Goal: Obtain resource: Obtain resource

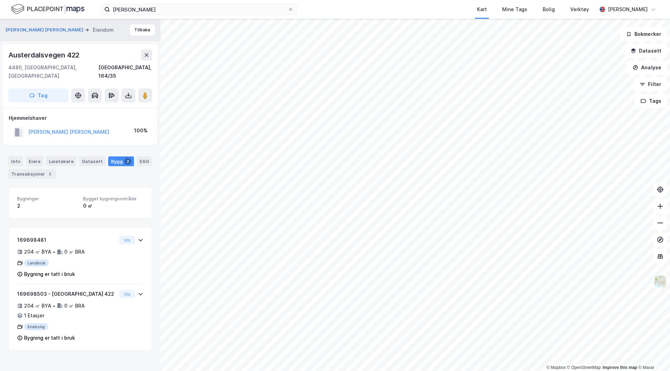
click at [61, 8] on img at bounding box center [47, 9] width 73 height 12
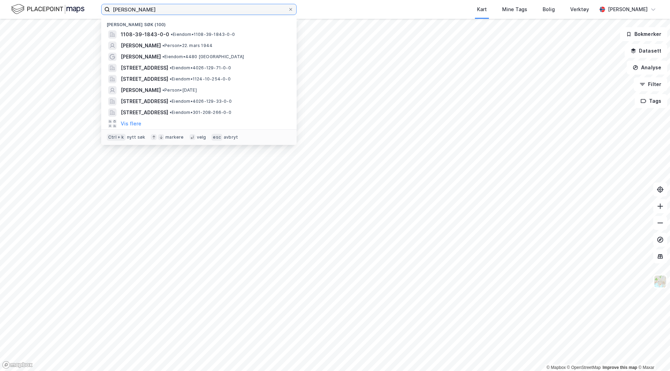
drag, startPoint x: 159, startPoint y: 6, endPoint x: 17, endPoint y: 9, distance: 141.3
click at [17, 9] on div "[PERSON_NAME] søk [PHONE_NUMBER] • Eiendom • 1108-39-1843-0-0 [PERSON_NAME] • P…" at bounding box center [335, 9] width 670 height 19
click at [168, 81] on span "[STREET_ADDRESS]" at bounding box center [144, 79] width 47 height 8
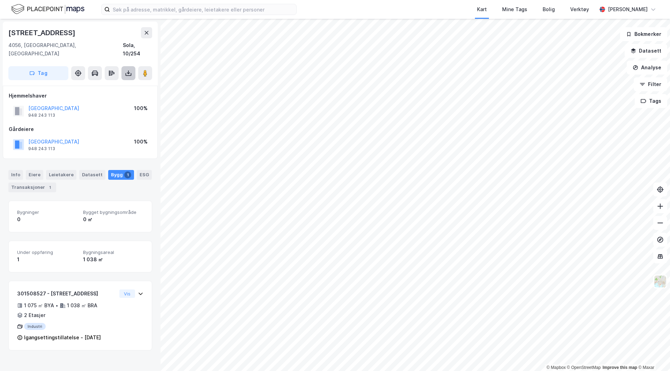
click at [128, 70] on icon at bounding box center [128, 73] width 7 height 7
click at [92, 84] on div "Last ned grunnbok" at bounding box center [94, 87] width 40 height 6
drag, startPoint x: 69, startPoint y: 9, endPoint x: 77, endPoint y: 10, distance: 7.7
click at [69, 9] on img at bounding box center [47, 9] width 73 height 12
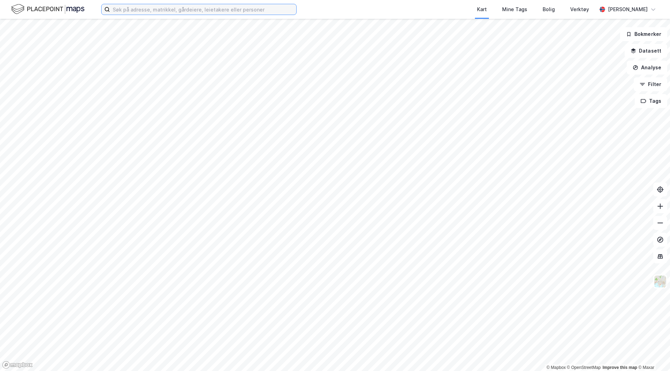
click at [148, 9] on input at bounding box center [203, 9] width 186 height 10
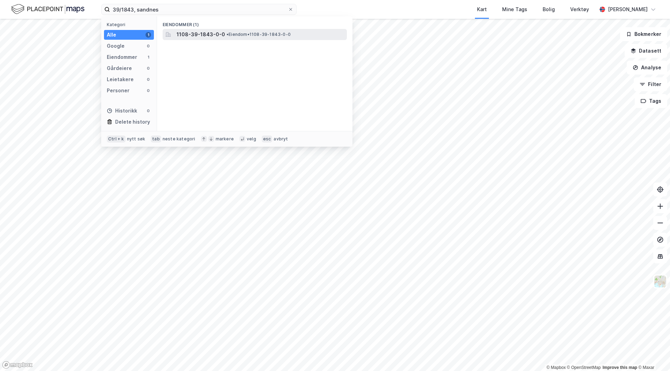
click at [231, 35] on span "• Eiendom • 1108-39-1843-0-0" at bounding box center [258, 35] width 64 height 6
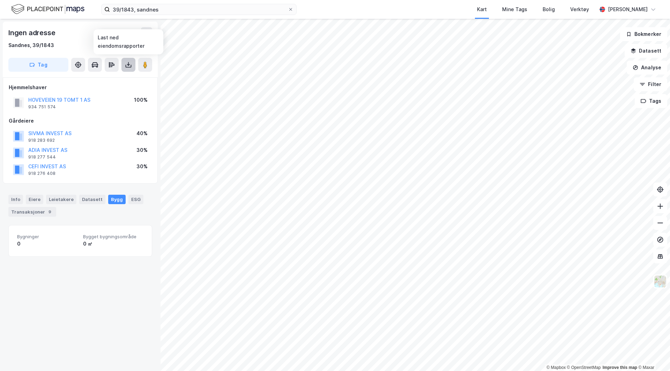
click at [128, 63] on icon at bounding box center [128, 64] width 1 height 4
click at [99, 78] on div "Last ned grunnbok" at bounding box center [94, 79] width 40 height 6
click at [112, 79] on div "Last ned grunnbok" at bounding box center [94, 79] width 40 height 6
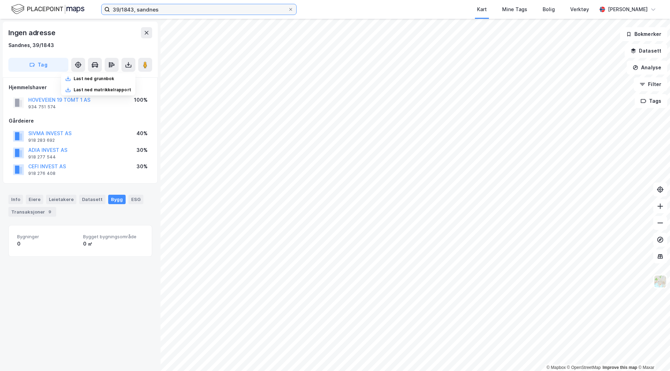
click at [156, 9] on input "39/1843, sandnes" at bounding box center [199, 9] width 178 height 10
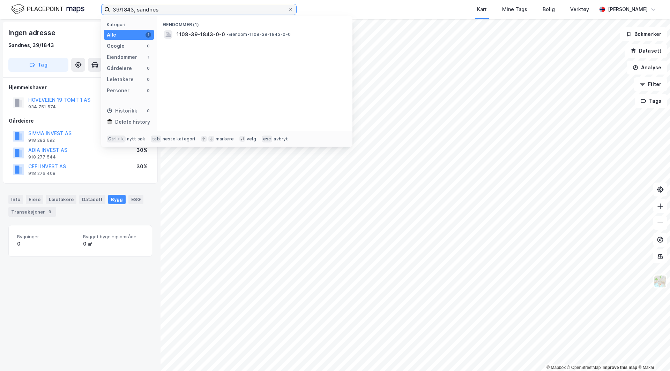
drag, startPoint x: 164, startPoint y: 10, endPoint x: 73, endPoint y: 5, distance: 91.5
click at [73, 5] on div "39/1843, sandnes Kategori Alle 1 Google 0 Eiendommer 1 Gårdeiere 0 Leietakere 0…" at bounding box center [335, 9] width 670 height 19
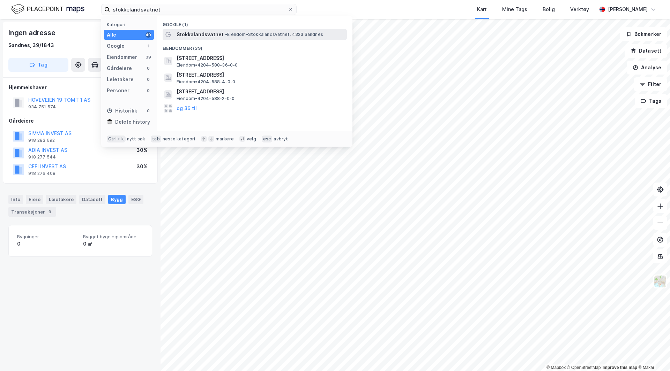
click at [225, 35] on span "•" at bounding box center [226, 34] width 2 height 5
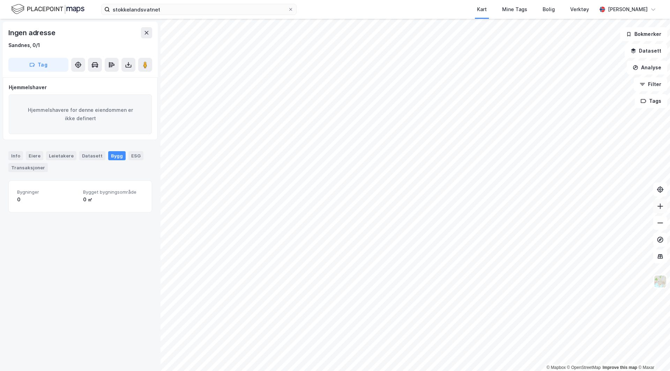
click at [661, 207] on icon at bounding box center [659, 206] width 7 height 7
click at [659, 209] on icon at bounding box center [659, 206] width 7 height 7
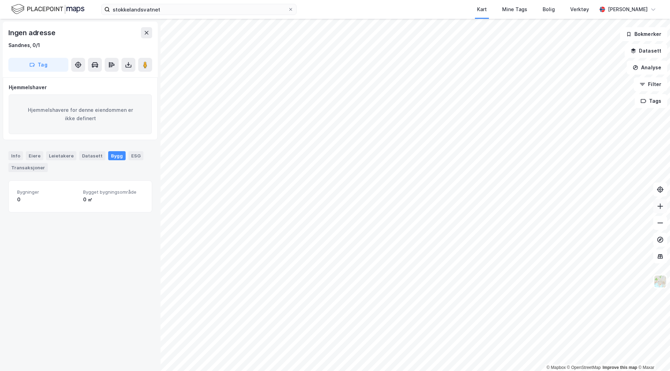
click at [659, 208] on icon at bounding box center [659, 206] width 7 height 7
click at [656, 208] on button at bounding box center [660, 207] width 14 height 14
click at [660, 209] on icon at bounding box center [660, 207] width 1 height 6
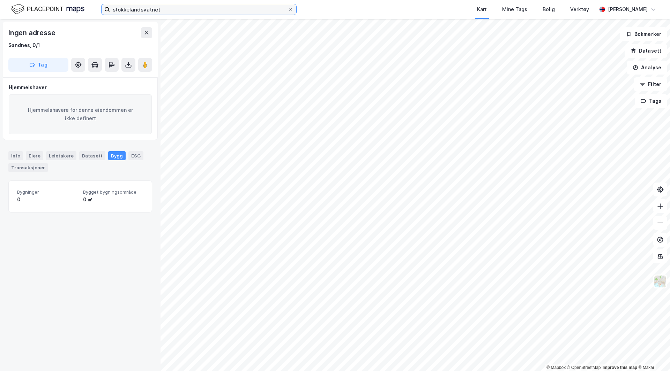
click at [176, 9] on input "stokkelandsvatnet" at bounding box center [199, 9] width 178 height 10
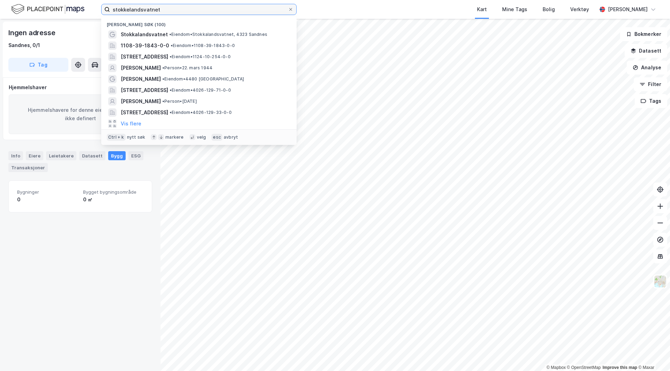
drag, startPoint x: 168, startPoint y: 10, endPoint x: 37, endPoint y: -1, distance: 131.6
click at [37, 0] on html "stokkelandsvatnet Nylige søk (100) Stokkalandsvatnet • Eiendom • Stokkalandsvat…" at bounding box center [335, 185] width 670 height 371
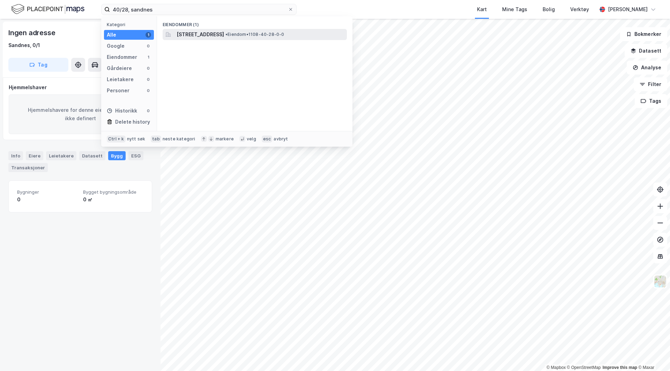
click at [224, 37] on span "[STREET_ADDRESS]" at bounding box center [199, 34] width 47 height 8
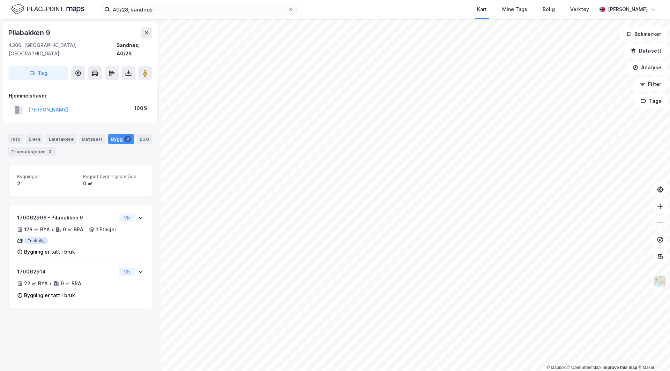
click at [658, 226] on icon at bounding box center [659, 223] width 7 height 7
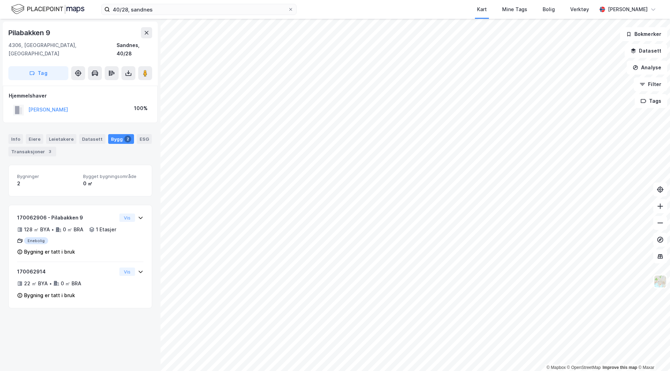
click at [417, 0] on html "40/28, sandnes Kart Mine Tags Bolig Verktøy [PERSON_NAME] © Mapbox © OpenStreet…" at bounding box center [335, 185] width 670 height 371
click at [20, 134] on div "Info" at bounding box center [15, 139] width 15 height 10
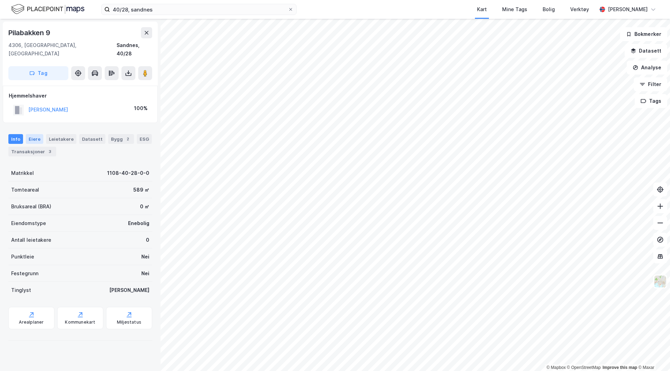
click at [34, 134] on div "Eiere" at bounding box center [34, 139] width 17 height 10
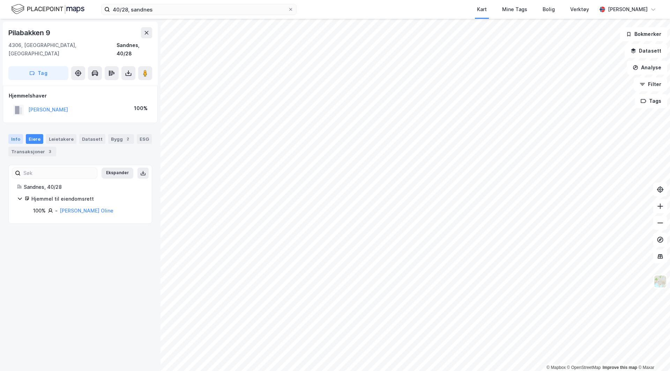
click at [14, 134] on div "Info" at bounding box center [15, 139] width 15 height 10
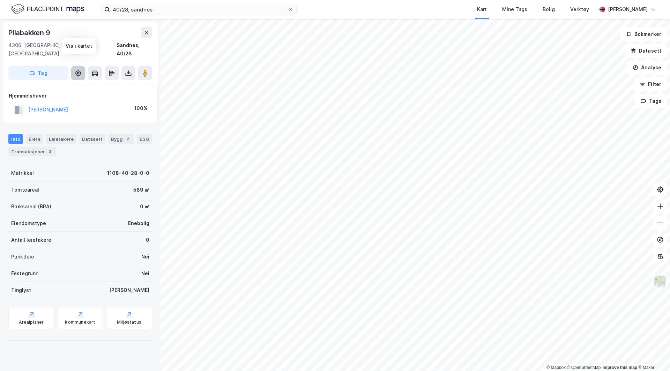
click at [77, 72] on icon at bounding box center [78, 73] width 2 height 2
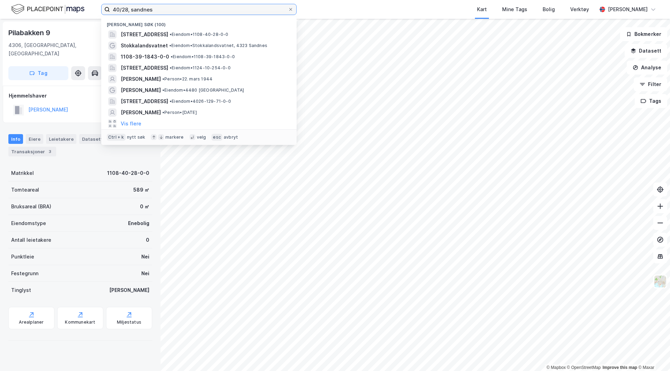
click at [118, 8] on input "40/28, sandnes" at bounding box center [199, 9] width 178 height 10
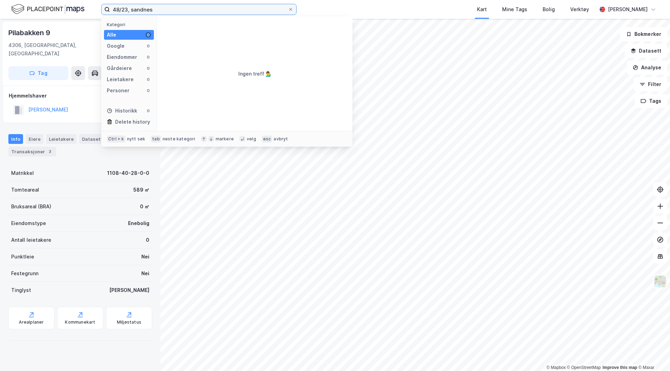
type input "48/23, sandnes"
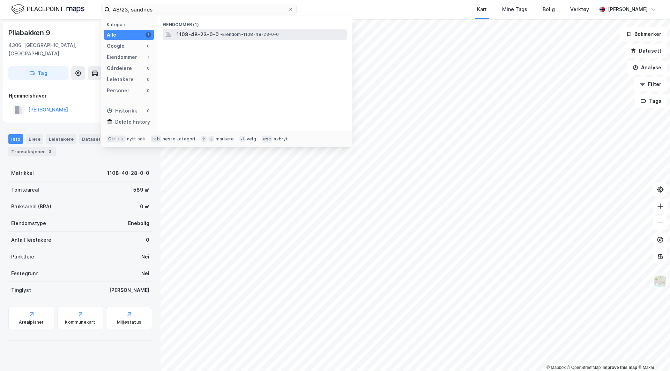
click at [215, 36] on span "1108-48-23-0-0" at bounding box center [197, 34] width 42 height 8
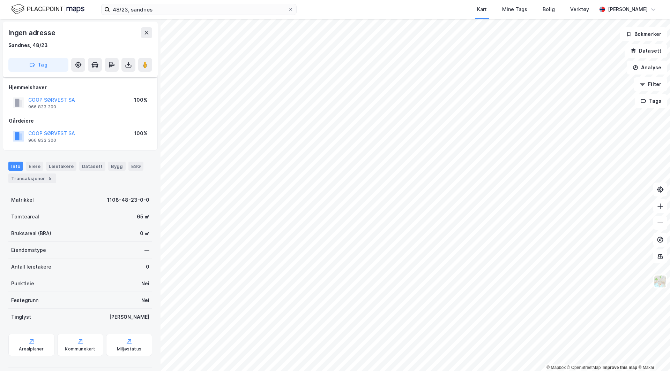
scroll to position [8, 0]
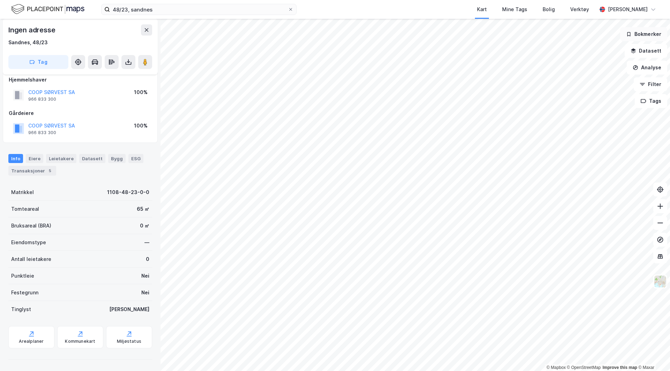
click at [645, 32] on button "Bokmerker" at bounding box center [643, 34] width 47 height 14
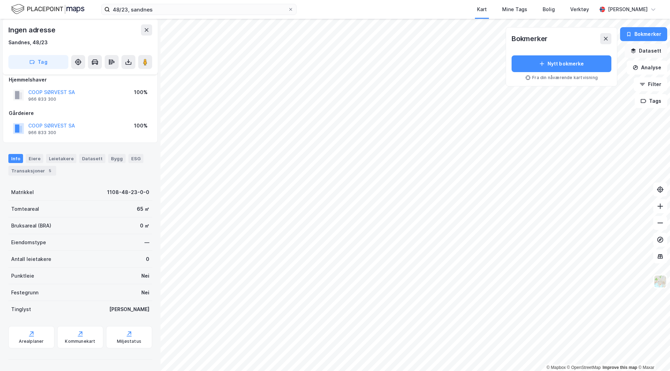
click at [648, 52] on button "Datasett" at bounding box center [645, 51] width 43 height 14
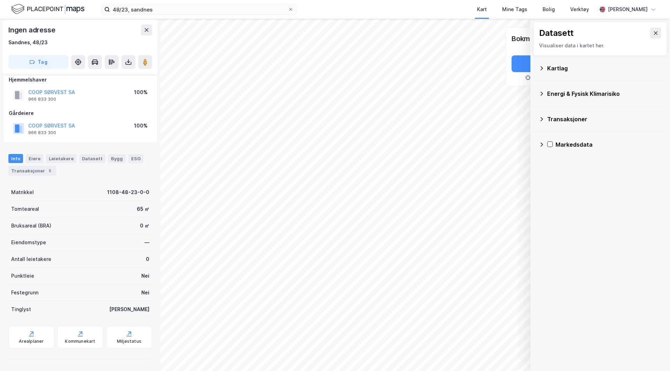
click at [541, 67] on icon at bounding box center [542, 69] width 6 height 6
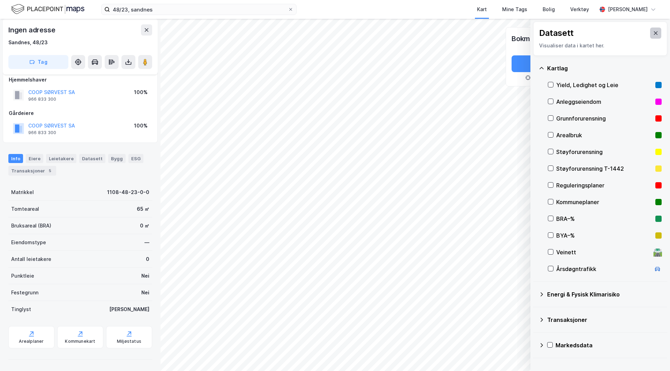
click at [650, 30] on button at bounding box center [655, 33] width 11 height 11
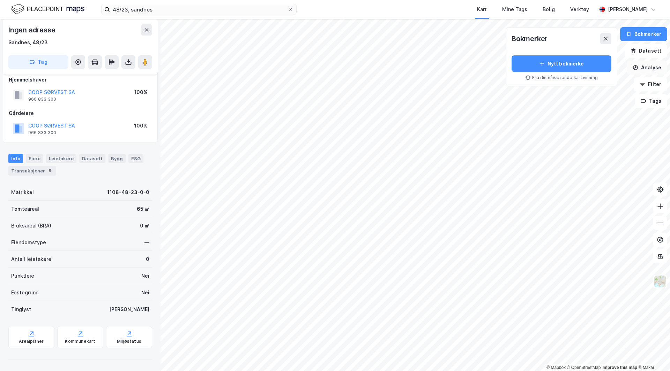
click at [640, 69] on button "Analyse" at bounding box center [646, 68] width 40 height 14
click at [649, 86] on button "Filter" at bounding box center [649, 84] width 33 height 14
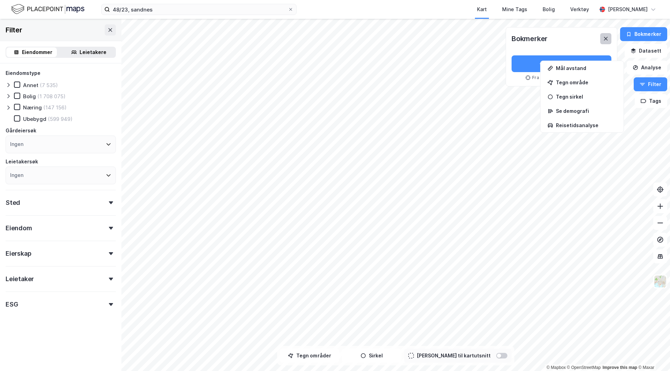
click at [608, 39] on icon at bounding box center [606, 39] width 6 height 6
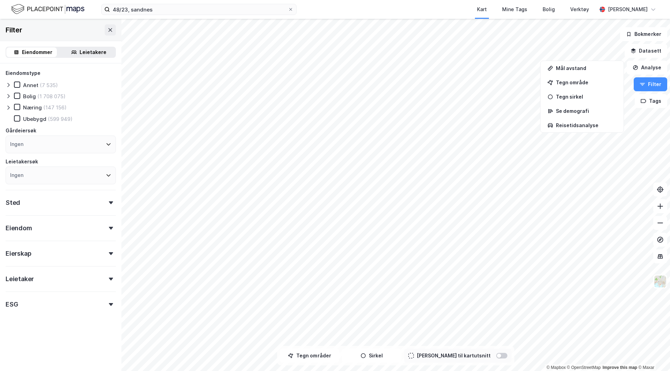
click at [74, 52] on div "Leietakere" at bounding box center [88, 52] width 53 height 10
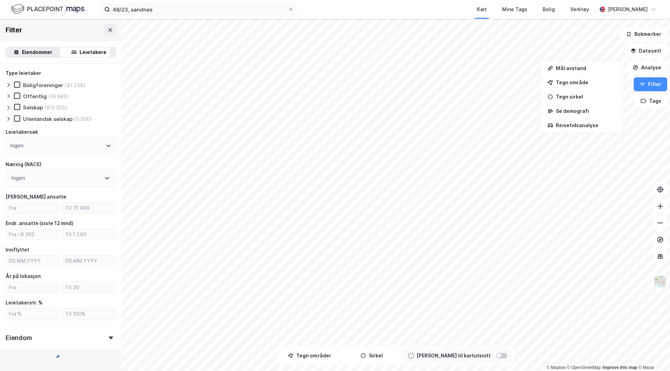
click at [32, 52] on div "Eiendommer" at bounding box center [37, 52] width 30 height 8
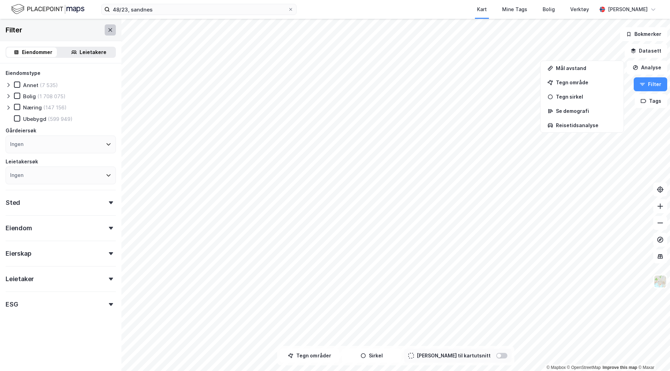
click at [108, 29] on icon at bounding box center [110, 29] width 4 height 3
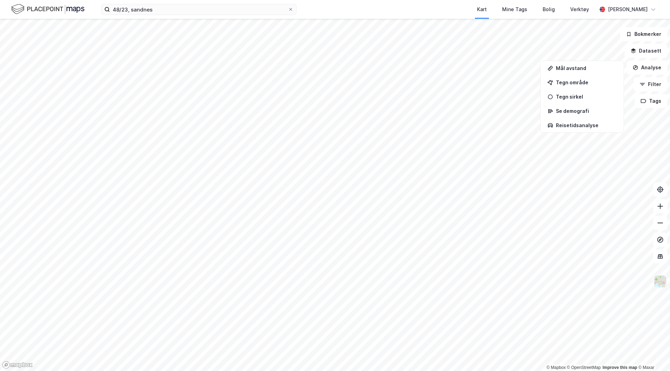
click at [661, 283] on img at bounding box center [659, 281] width 13 height 13
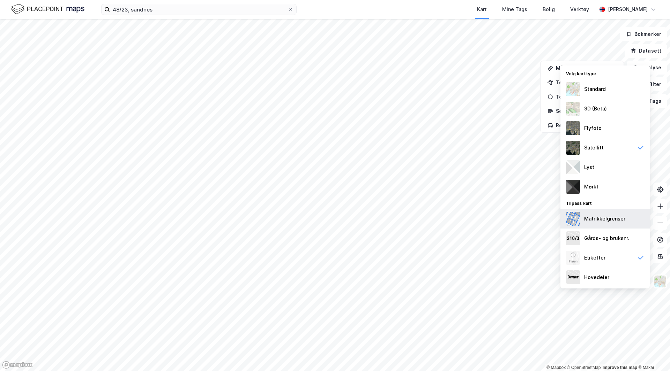
click at [608, 216] on div "Matrikkelgrenser" at bounding box center [604, 219] width 41 height 8
click at [608, 220] on div "Matrikkelgrenser" at bounding box center [604, 219] width 41 height 8
click at [604, 238] on div "Gårds- og bruksnr." at bounding box center [606, 238] width 45 height 8
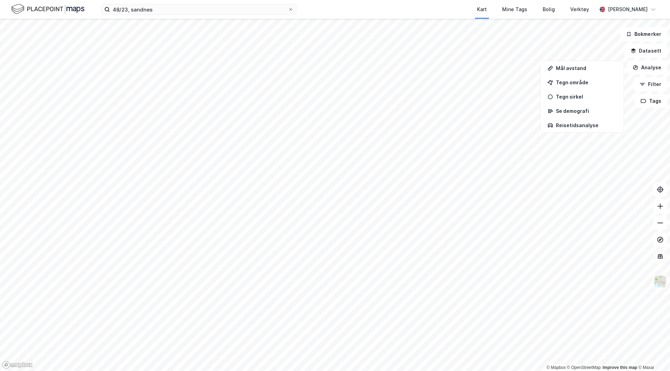
click at [660, 255] on icon at bounding box center [659, 256] width 7 height 7
click at [660, 255] on icon at bounding box center [659, 256] width 5 height 5
click at [659, 240] on icon at bounding box center [660, 239] width 3 height 3
click at [663, 191] on button at bounding box center [660, 190] width 14 height 14
click at [654, 86] on button "Filter" at bounding box center [649, 84] width 33 height 14
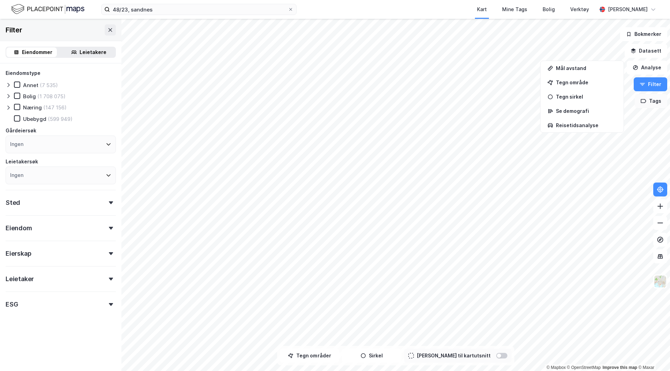
click at [656, 101] on button "Tags" at bounding box center [650, 101] width 32 height 14
click at [653, 84] on button "Filter" at bounding box center [649, 84] width 33 height 14
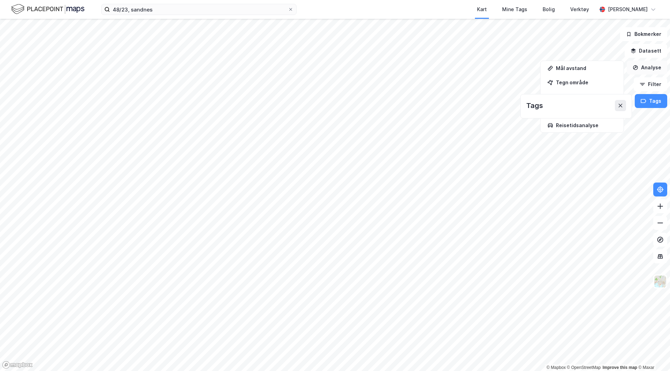
click at [650, 70] on button "Analyse" at bounding box center [646, 68] width 40 height 14
click at [648, 52] on button "Datasett" at bounding box center [645, 51] width 43 height 14
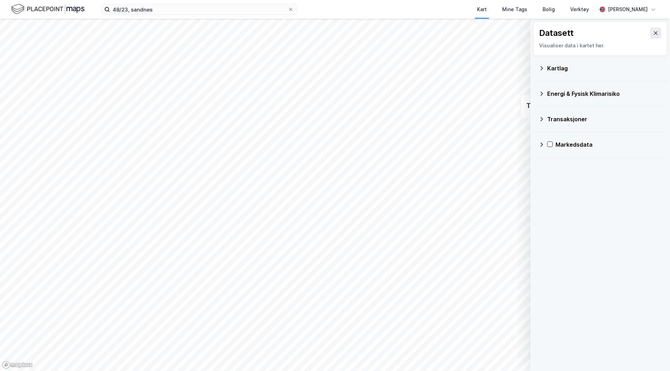
click at [542, 66] on icon at bounding box center [542, 69] width 6 height 6
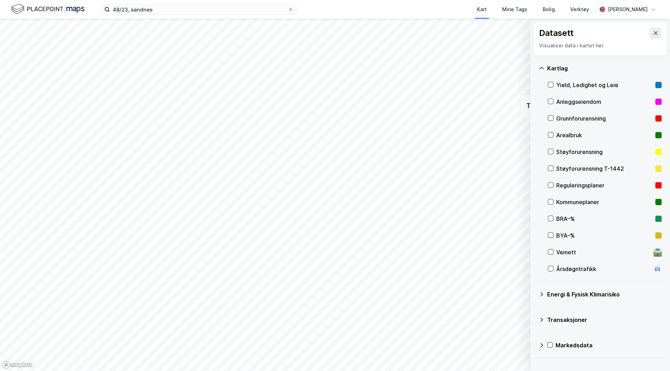
click at [549, 292] on div "Energi & Fysisk Klimarisiko" at bounding box center [604, 295] width 114 height 8
click at [543, 297] on icon at bounding box center [542, 295] width 6 height 6
click at [650, 30] on button at bounding box center [655, 33] width 11 height 11
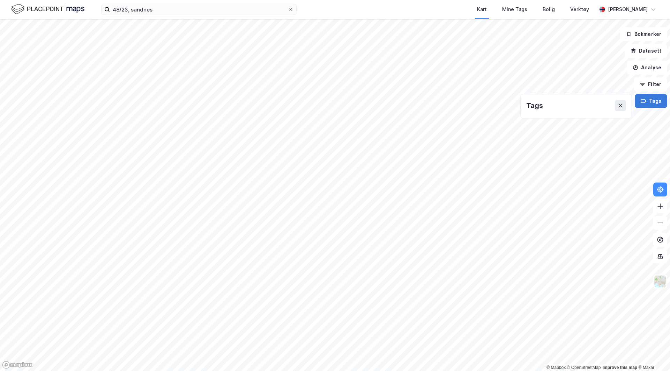
click at [655, 103] on button "Tags" at bounding box center [650, 101] width 32 height 14
click at [657, 241] on icon at bounding box center [660, 240] width 6 height 6
click at [660, 288] on img at bounding box center [659, 281] width 13 height 13
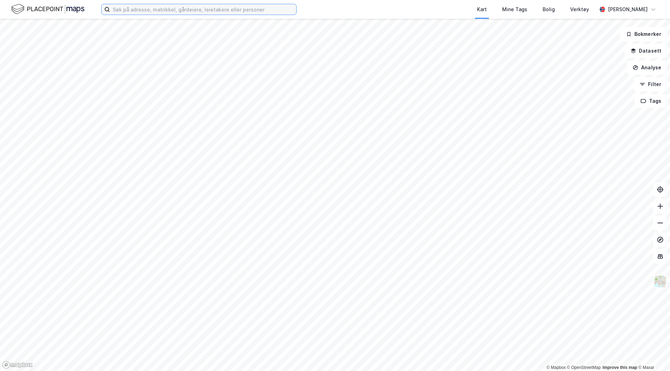
click at [155, 11] on input at bounding box center [203, 9] width 186 height 10
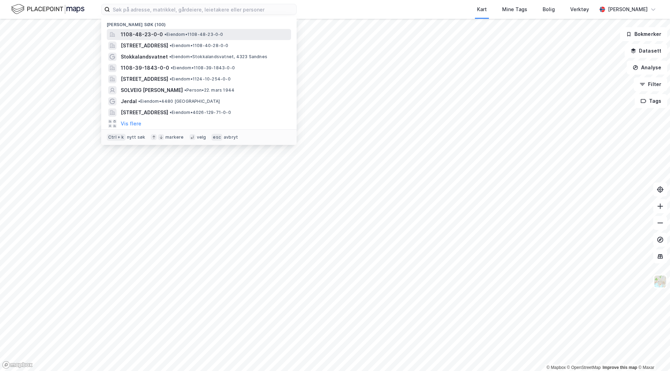
click at [156, 36] on span "1108-48-23-0-0" at bounding box center [142, 34] width 42 height 8
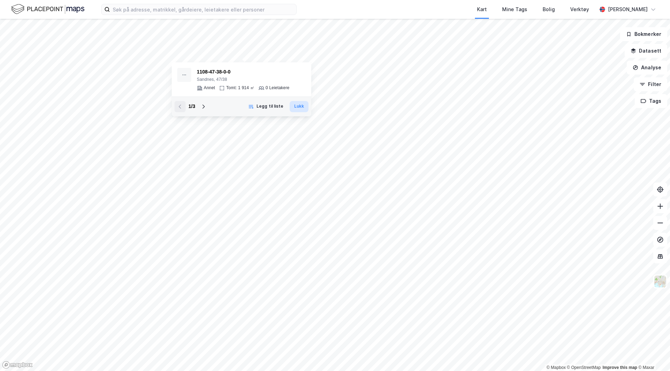
click at [298, 107] on button "Lukk" at bounding box center [298, 106] width 19 height 11
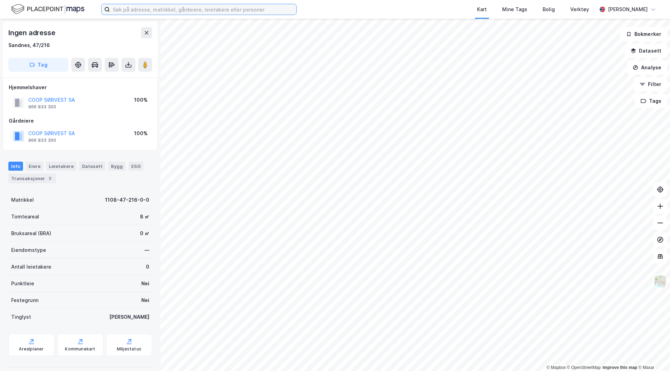
click at [165, 9] on input at bounding box center [203, 9] width 186 height 10
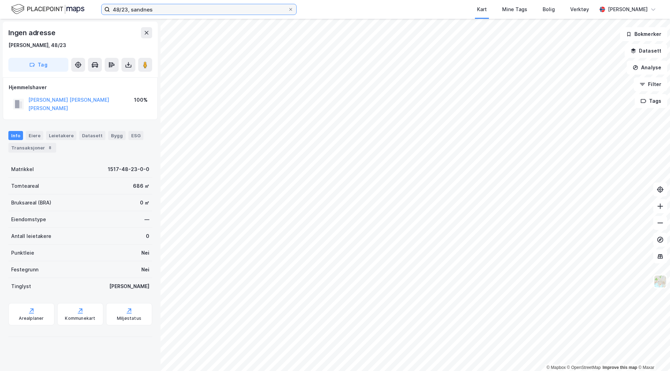
drag, startPoint x: 124, startPoint y: 10, endPoint x: 126, endPoint y: 17, distance: 7.4
click at [124, 12] on input "48/23, sandnes" at bounding box center [199, 9] width 178 height 10
click at [105, 8] on icon at bounding box center [107, 10] width 6 height 6
click at [110, 8] on input "48/25, sandnes" at bounding box center [199, 9] width 178 height 10
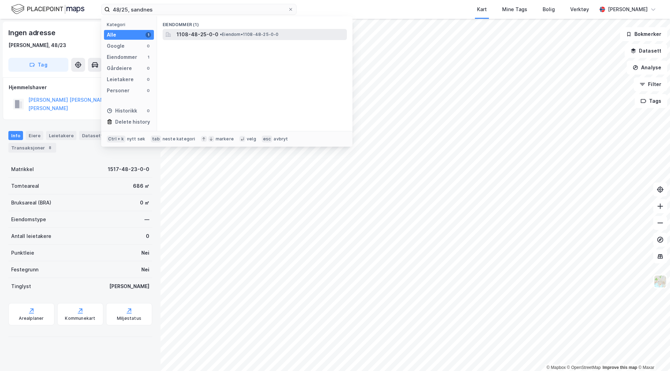
click at [204, 33] on span "1108-48-25-0-0" at bounding box center [197, 34] width 42 height 8
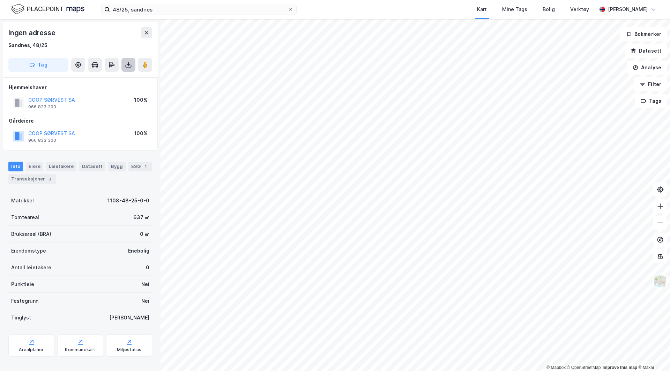
click at [128, 63] on icon at bounding box center [128, 64] width 7 height 7
click at [113, 79] on div "Last ned grunnbok" at bounding box center [94, 79] width 40 height 6
click at [128, 63] on icon at bounding box center [128, 64] width 1 height 4
click at [117, 80] on div "Last ned grunnbok" at bounding box center [98, 78] width 74 height 11
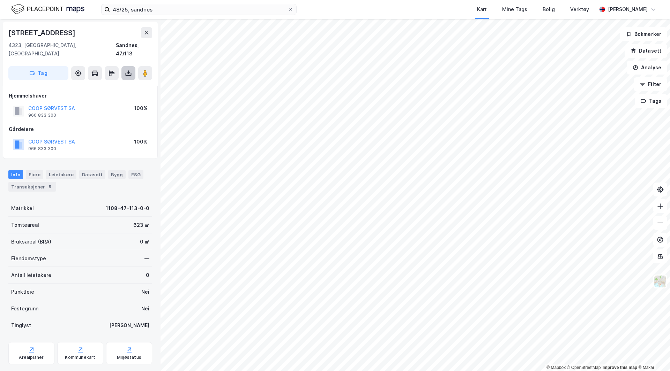
click at [126, 73] on icon at bounding box center [129, 74] width 6 height 3
click at [117, 82] on div "Last ned grunnbok" at bounding box center [98, 87] width 74 height 11
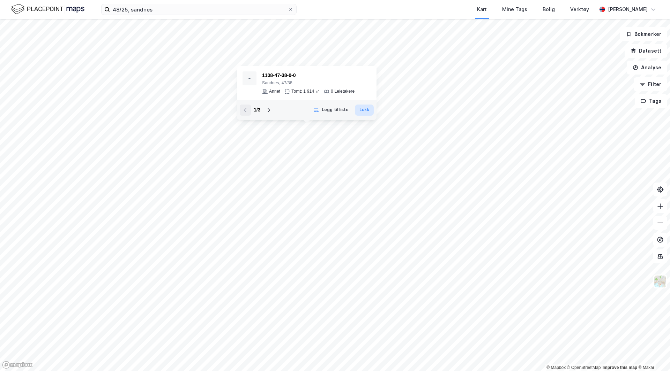
click at [361, 112] on button "Lukk" at bounding box center [364, 110] width 19 height 11
click at [270, 108] on icon at bounding box center [269, 110] width 6 height 6
click at [116, 9] on input "48/25, sandnes" at bounding box center [199, 9] width 178 height 10
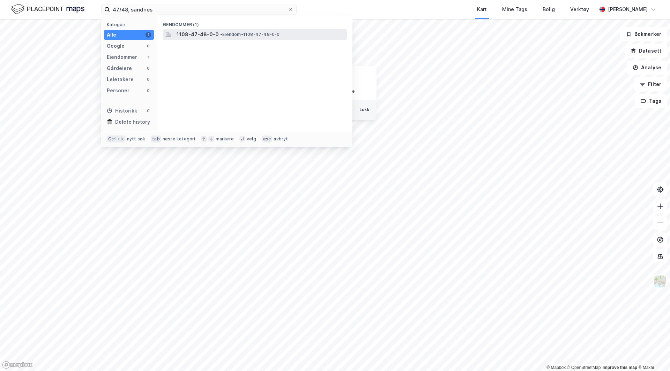
click at [241, 32] on span "• Eiendom • 1108-47-48-0-0" at bounding box center [250, 35] width 60 height 6
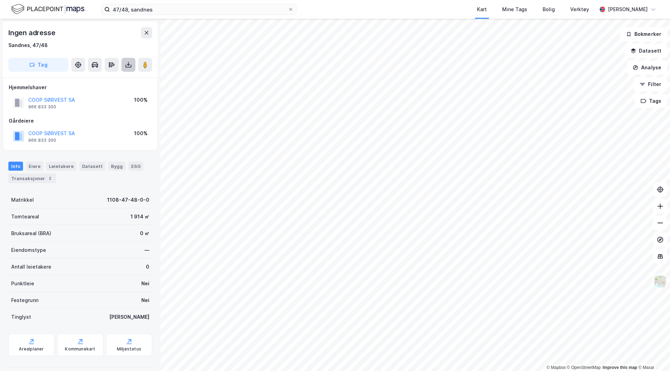
click at [128, 63] on icon at bounding box center [128, 64] width 7 height 7
click at [100, 80] on div "Last ned grunnbok" at bounding box center [94, 79] width 40 height 6
click at [110, 88] on div "Last ned matrikkelrapport" at bounding box center [103, 90] width 58 height 6
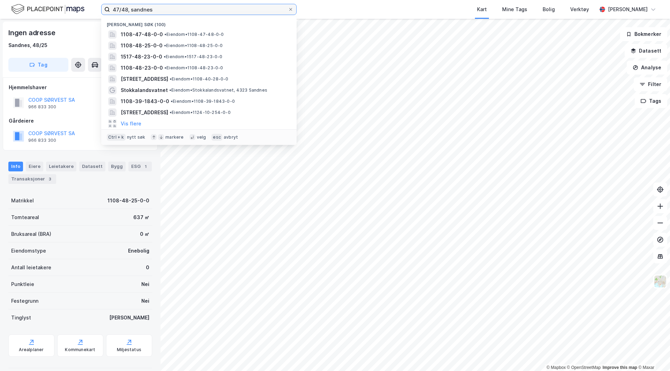
click at [122, 10] on input "47/48, sandnes" at bounding box center [199, 9] width 178 height 10
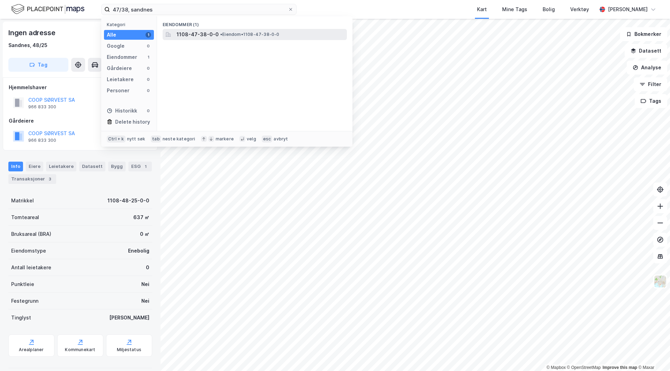
click at [198, 36] on span "1108-47-38-0-0" at bounding box center [197, 34] width 42 height 8
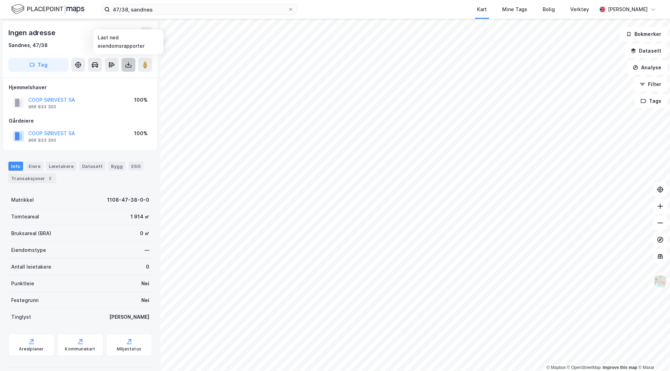
click at [127, 67] on icon at bounding box center [129, 66] width 6 height 3
click at [110, 86] on div "Last ned matrikkelrapport" at bounding box center [98, 89] width 74 height 11
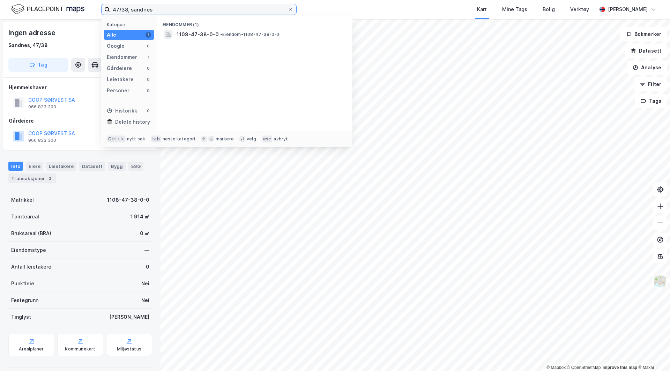
click at [122, 9] on input "47/38, sandnes" at bounding box center [199, 9] width 178 height 10
type input "47/40, sandnes"
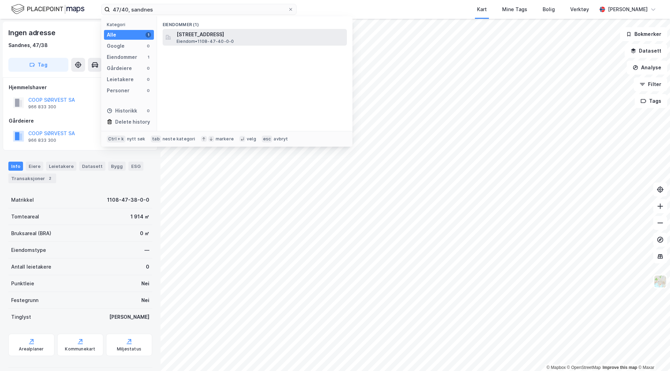
click at [213, 42] on span "Eiendom • 1108-47-40-0-0" at bounding box center [204, 42] width 57 height 6
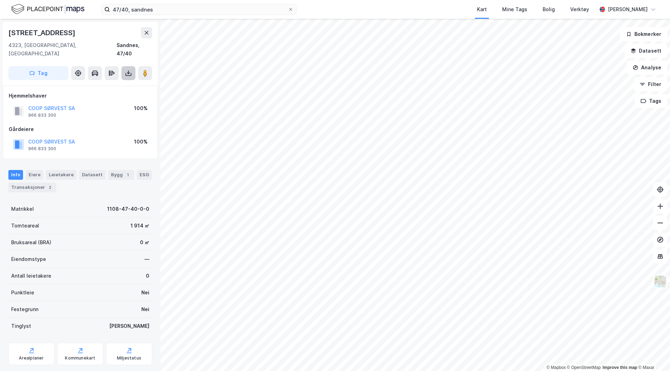
click at [124, 67] on button at bounding box center [128, 73] width 14 height 14
click at [106, 84] on div "Last ned grunnbok" at bounding box center [94, 87] width 40 height 6
click at [111, 96] on div "Last ned matrikkelrapport" at bounding box center [103, 99] width 58 height 6
